Goal: Entertainment & Leisure: Browse casually

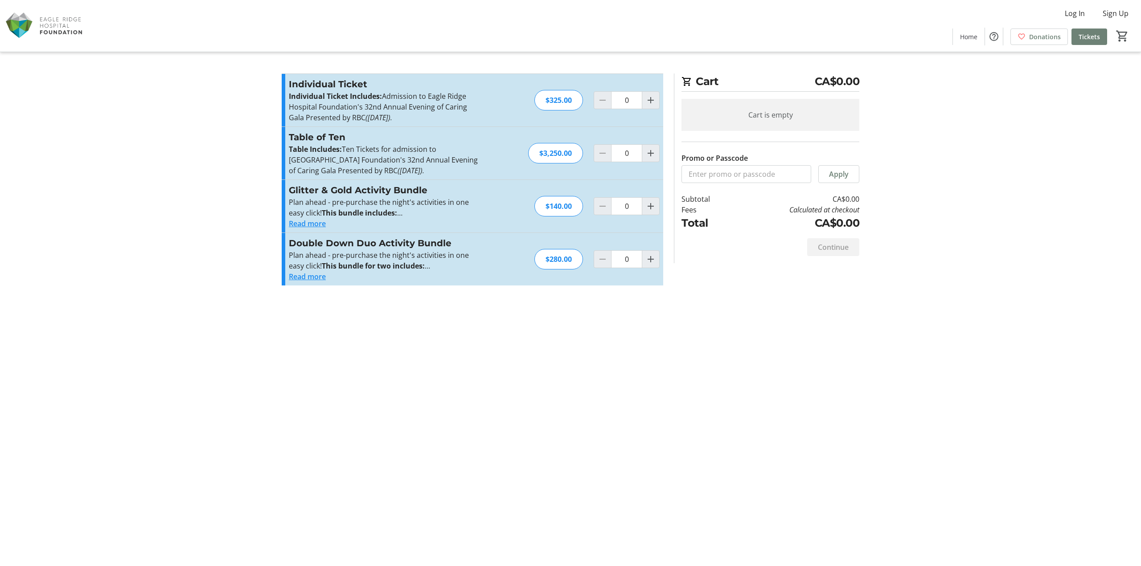
click at [312, 225] on button "Read more" at bounding box center [307, 223] width 37 height 11
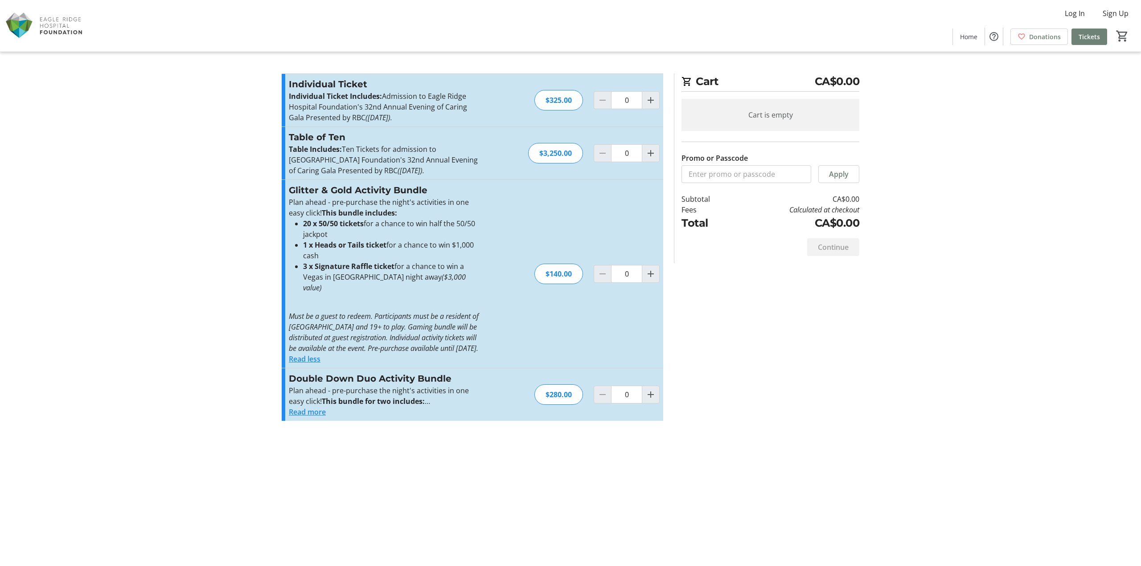
click at [307, 412] on button "Read more" at bounding box center [307, 412] width 37 height 11
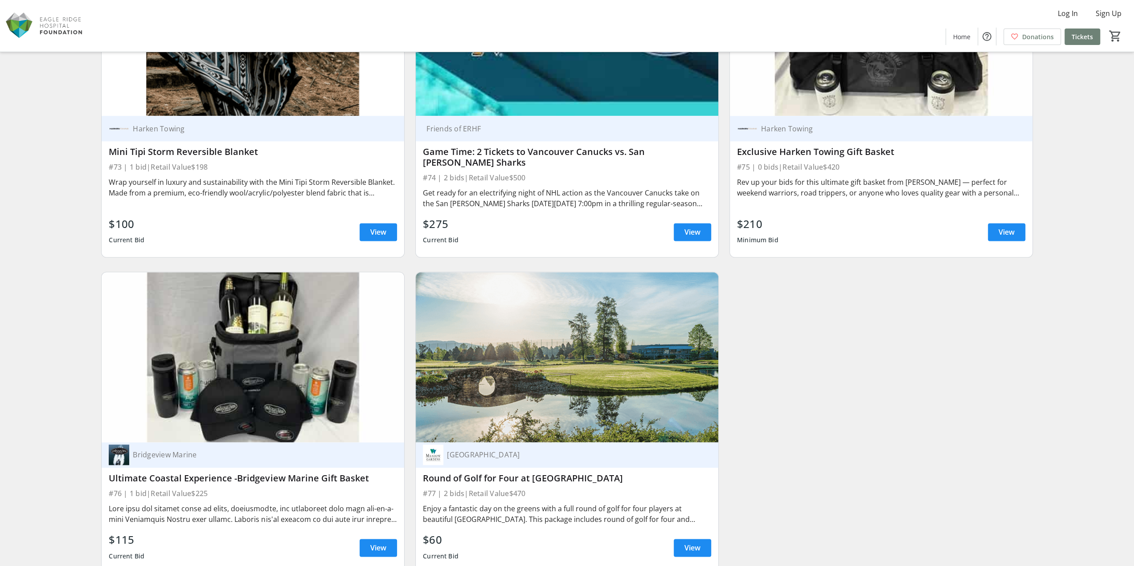
scroll to position [7950, 0]
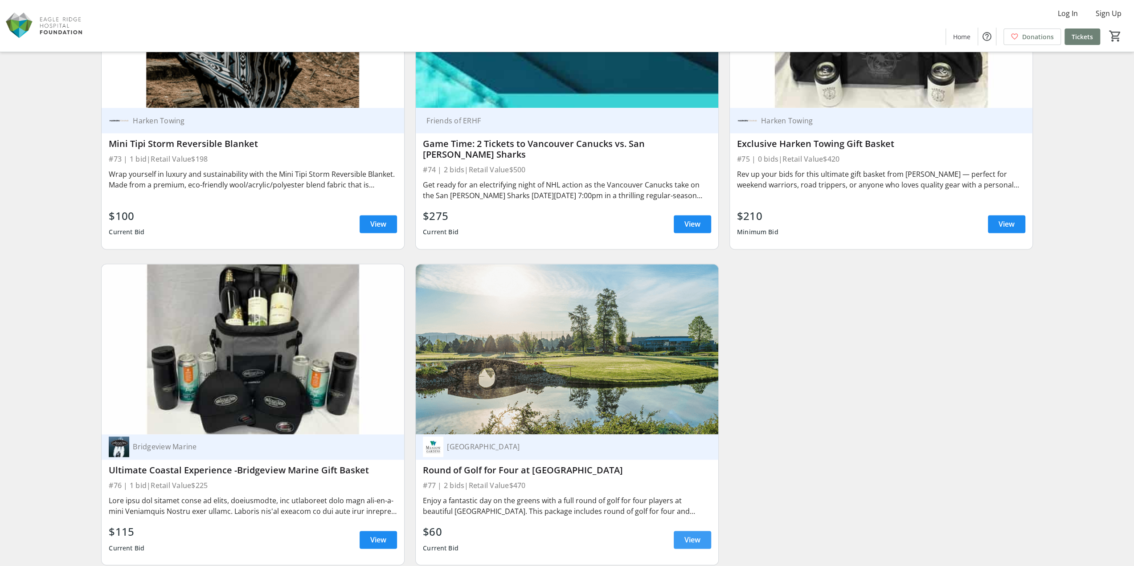
click at [707, 529] on span at bounding box center [692, 539] width 37 height 21
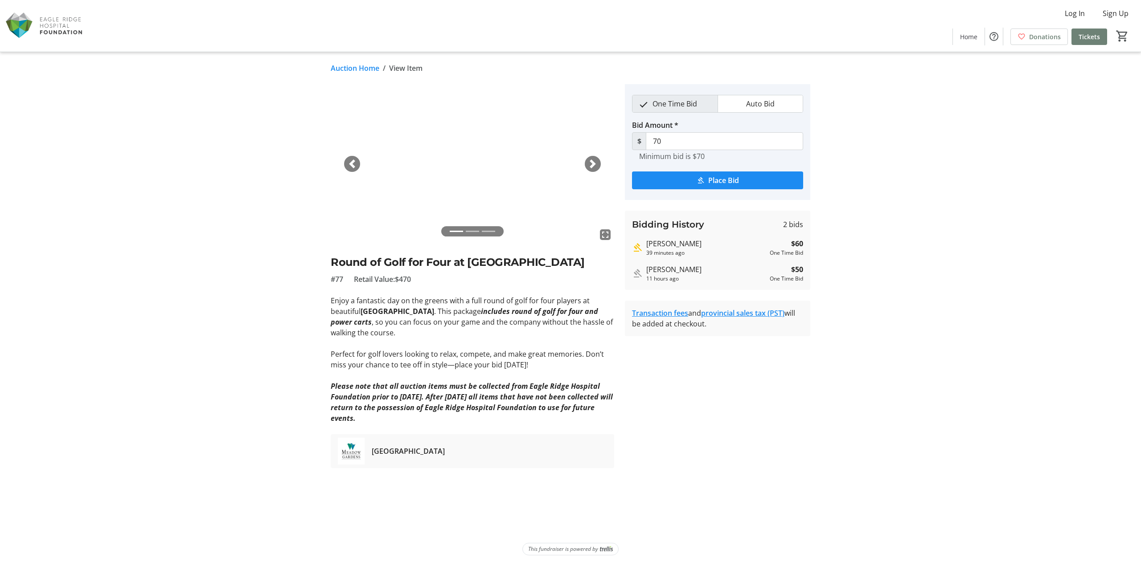
click at [592, 162] on span "button" at bounding box center [592, 163] width 9 height 9
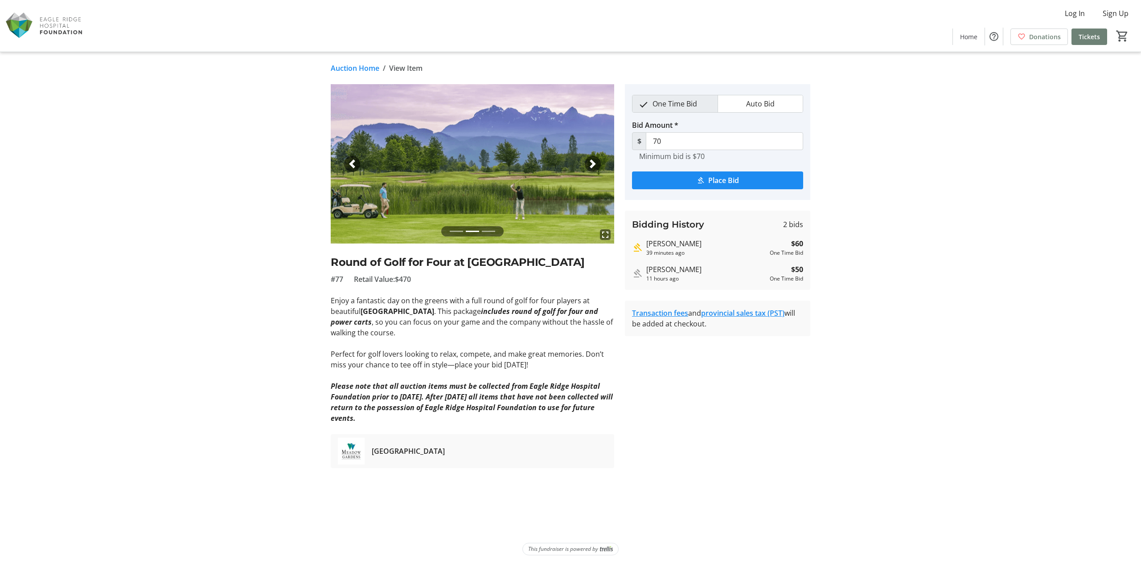
click at [592, 162] on span "button" at bounding box center [592, 163] width 9 height 9
